Goal: Transaction & Acquisition: Book appointment/travel/reservation

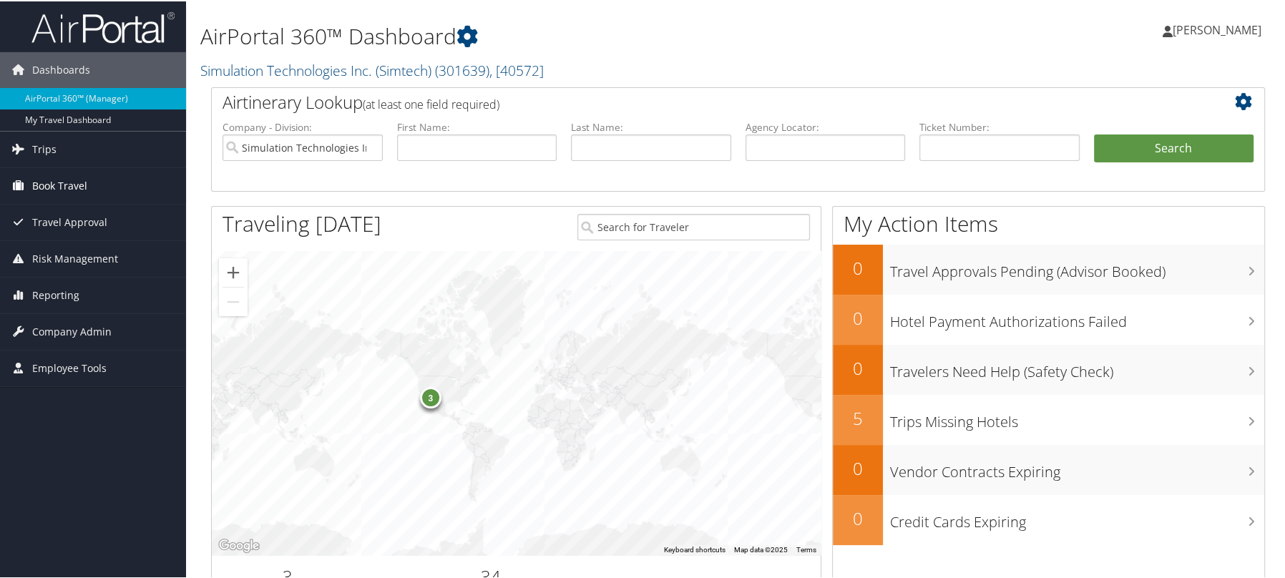
click at [76, 184] on span "Book Travel" at bounding box center [59, 185] width 55 height 36
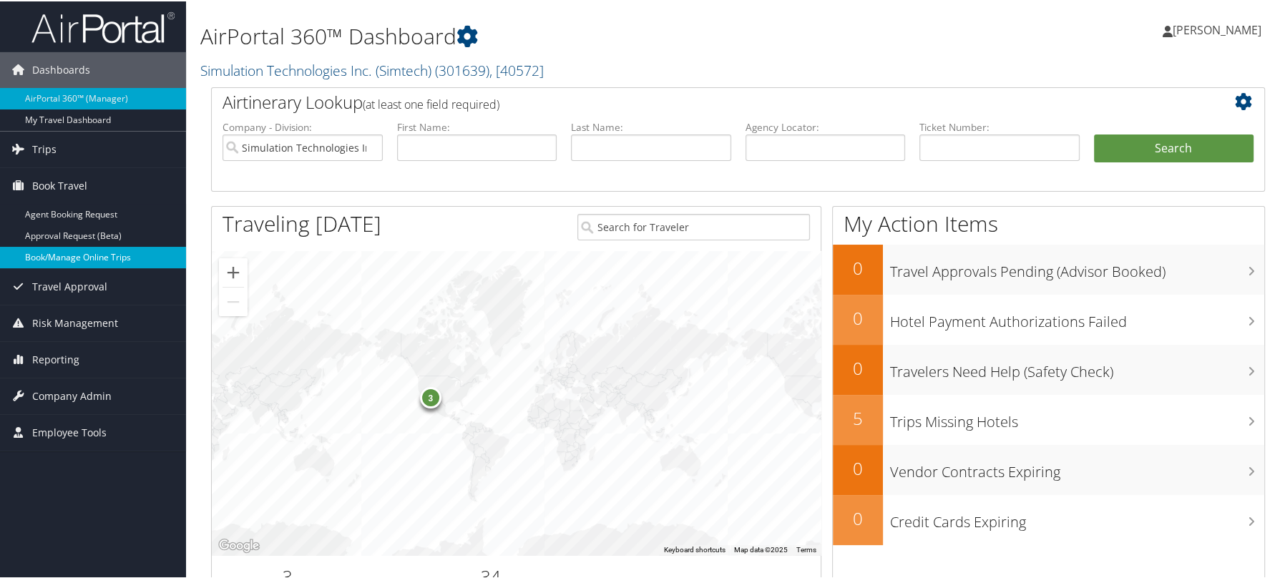
click at [79, 258] on link "Book/Manage Online Trips" at bounding box center [93, 255] width 186 height 21
